Goal: Book appointment/travel/reservation

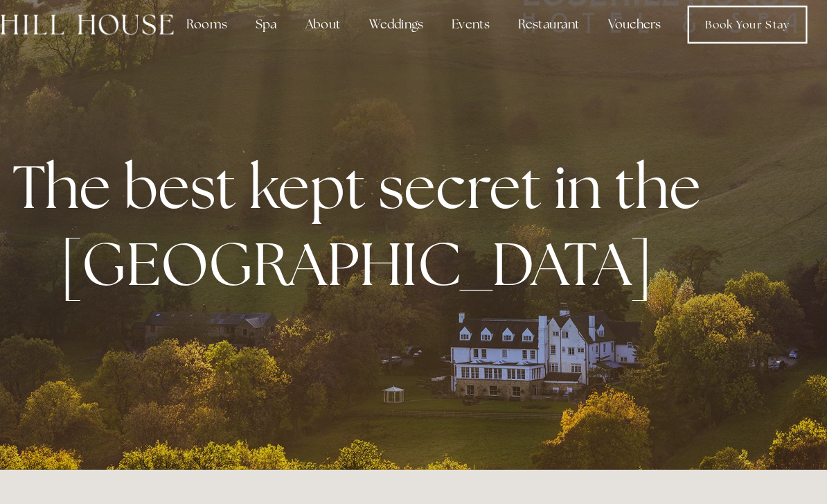
click at [705, 21] on link "Book Your Stay" at bounding box center [757, 37] width 105 height 33
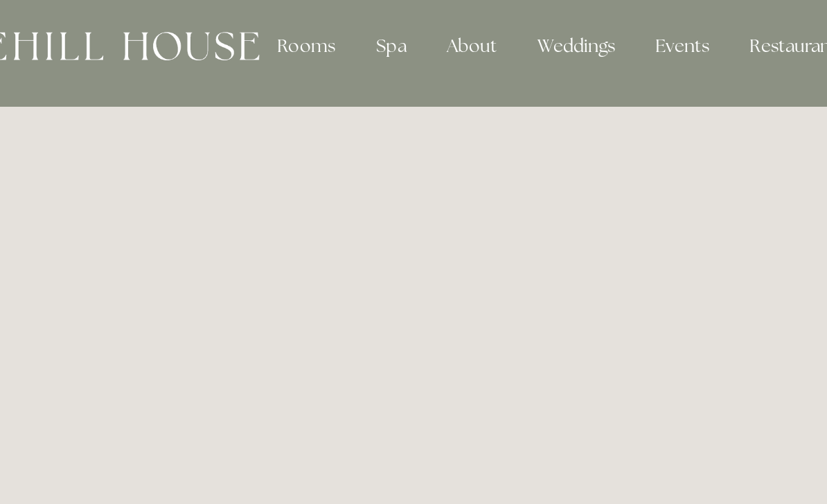
click at [253, 28] on div "Rooms" at bounding box center [282, 38] width 58 height 28
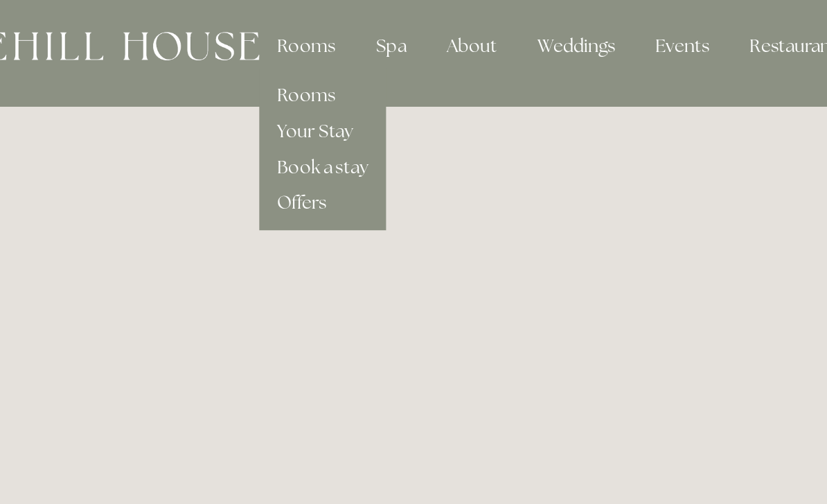
click at [264, 82] on link "Your Stay" at bounding box center [287, 89] width 47 height 15
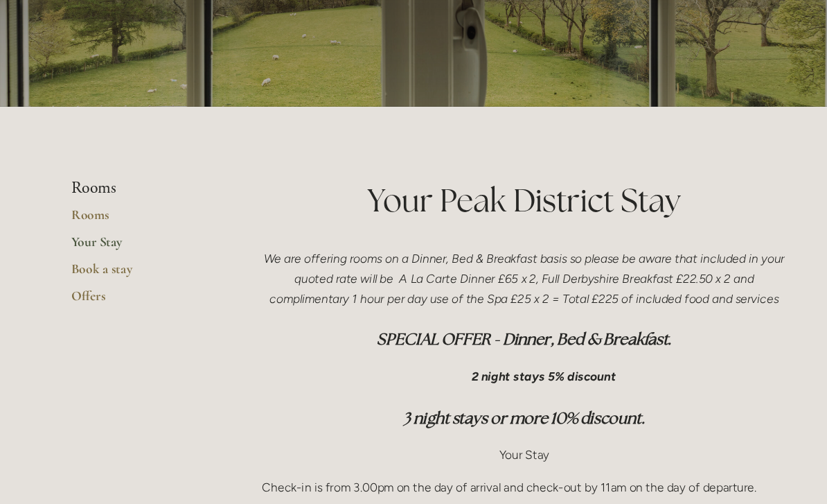
scroll to position [193, 0]
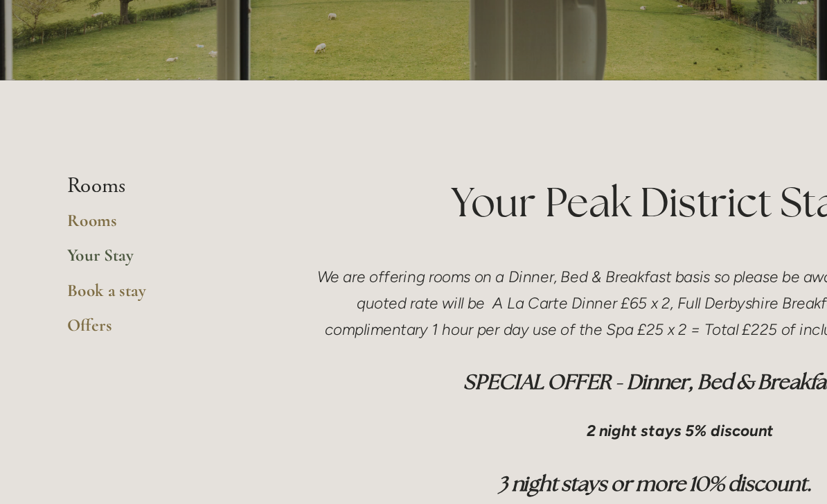
click at [82, 240] on link "Book a stay" at bounding box center [148, 252] width 132 height 25
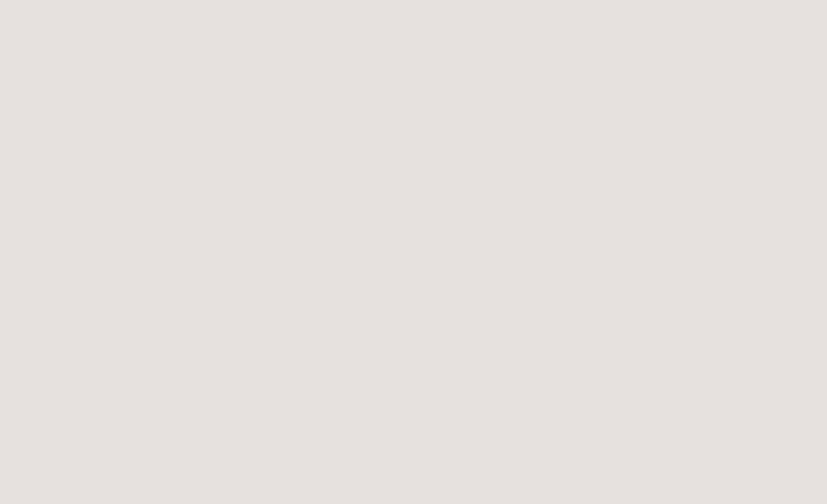
scroll to position [572, 12]
